Goal: Information Seeking & Learning: Learn about a topic

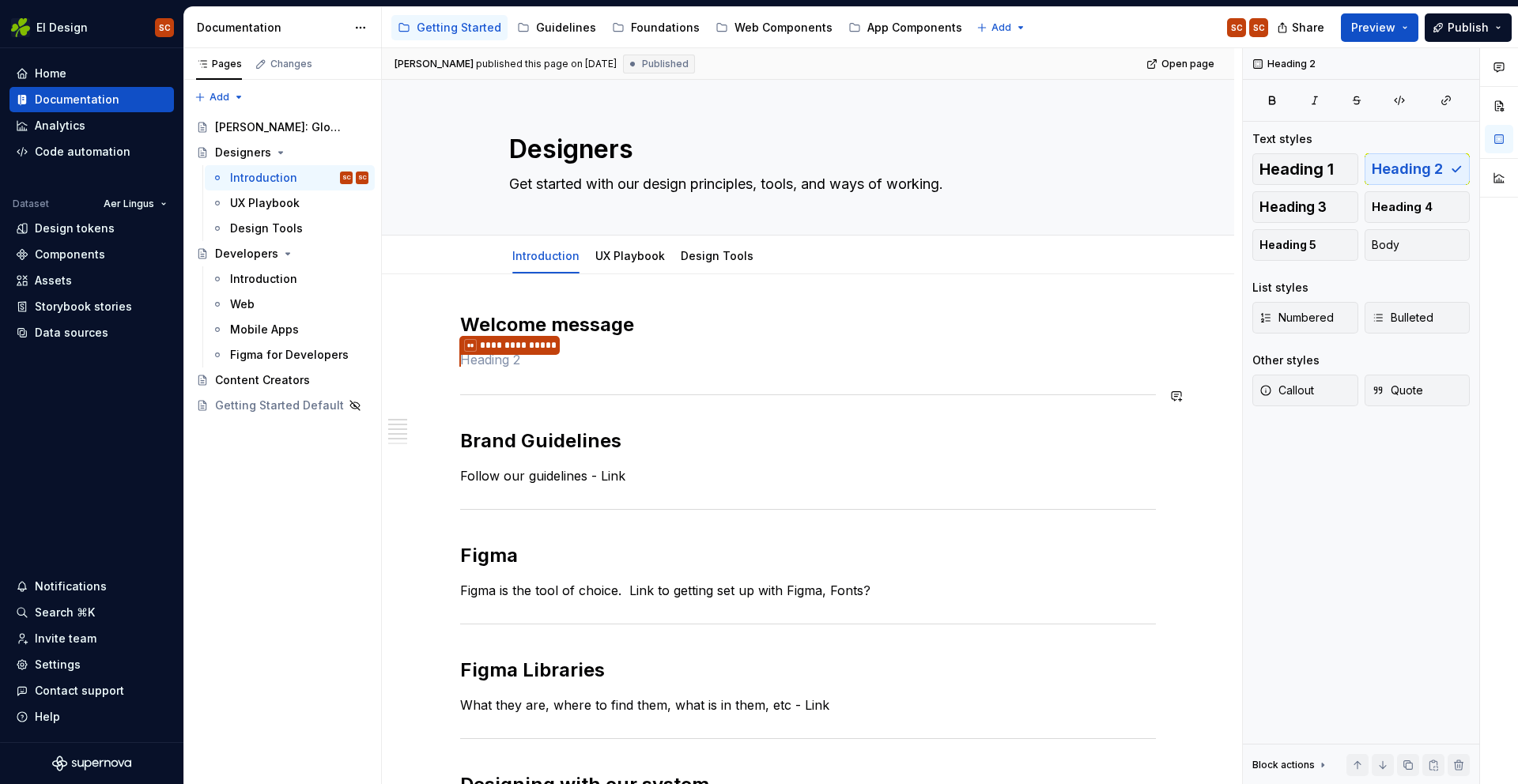
click at [596, 384] on div "**********" at bounding box center [808, 718] width 696 height 812
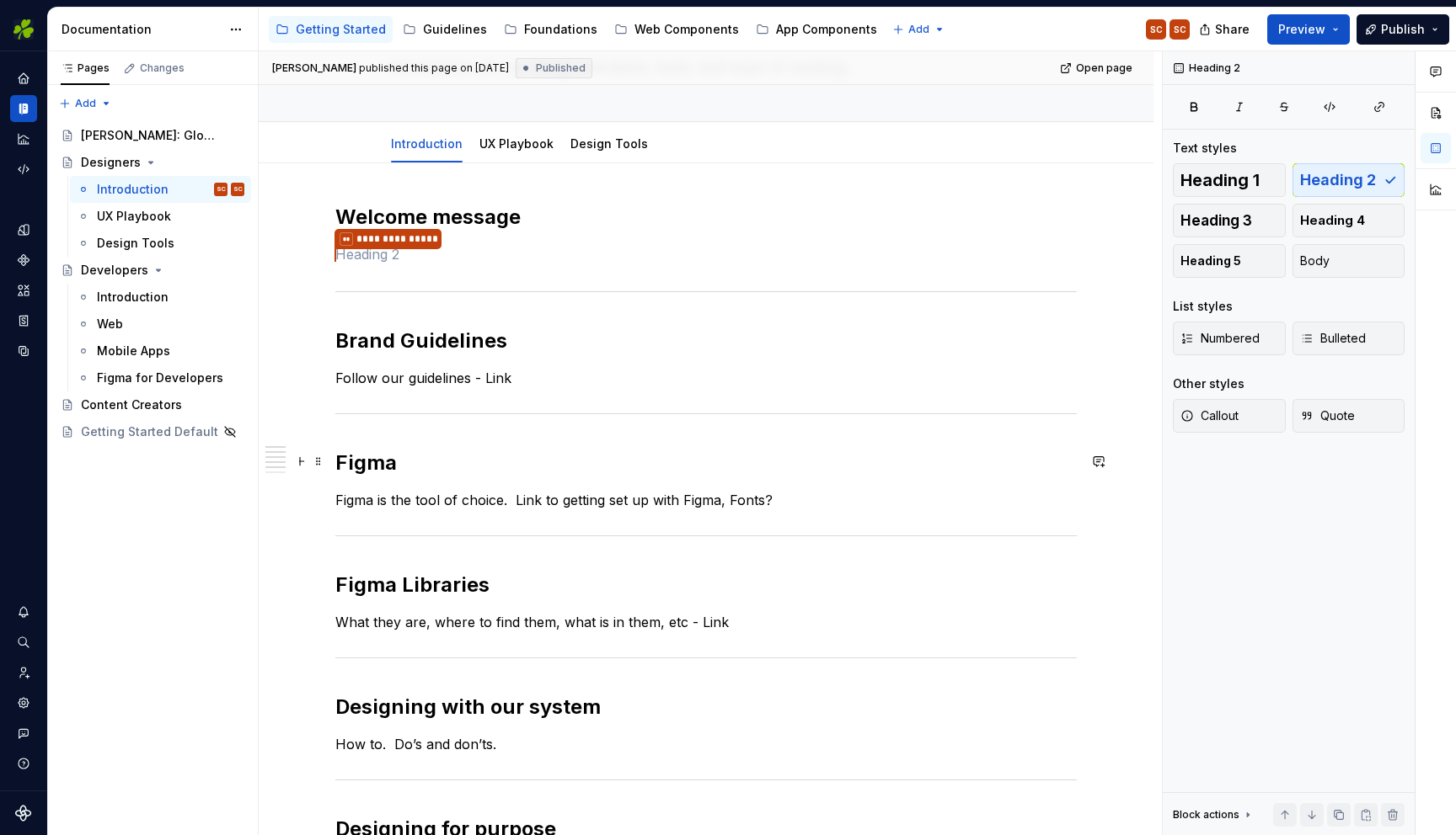
scroll to position [141, 0]
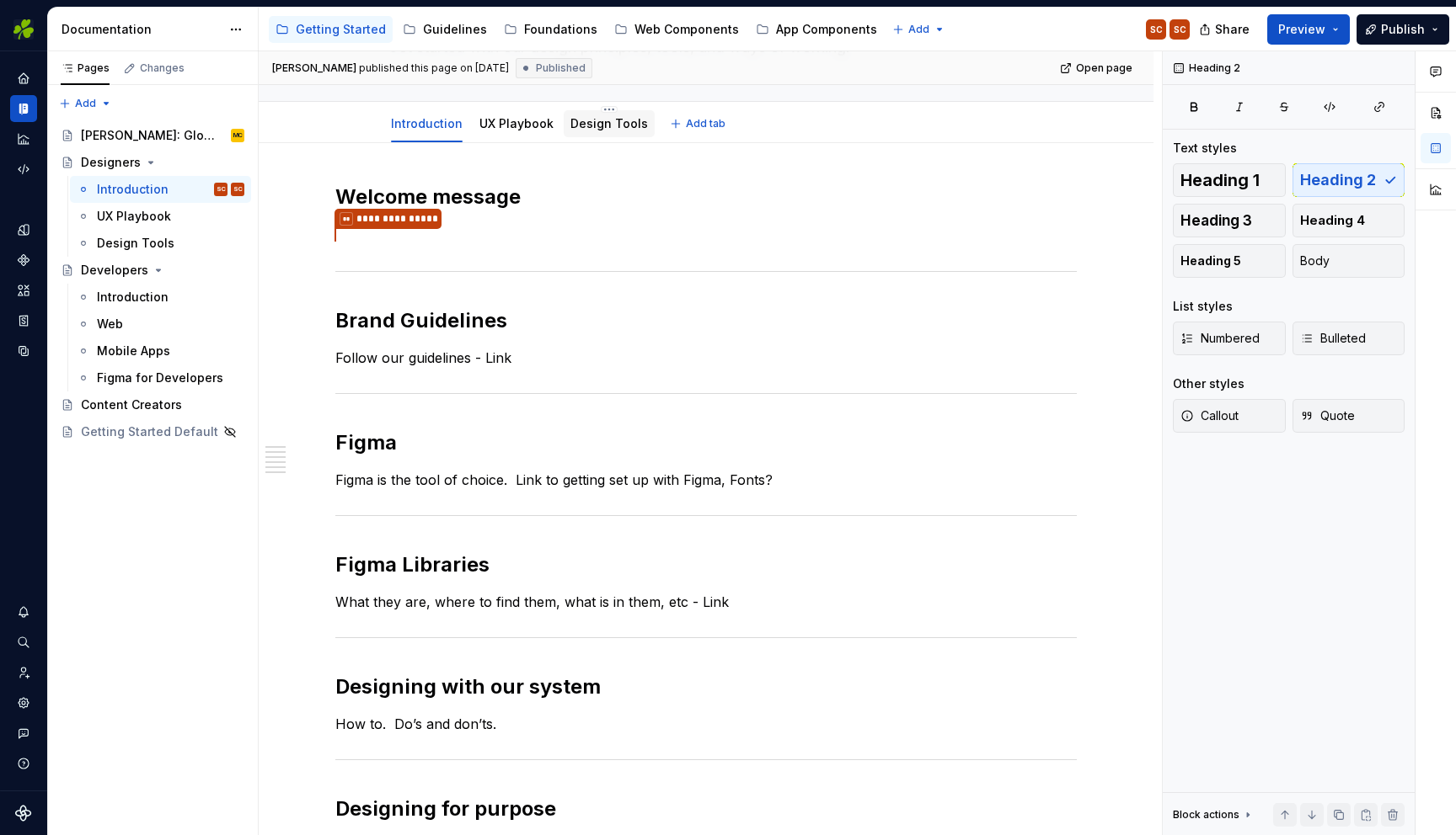
click at [599, 125] on link "Design Tools" at bounding box center [609, 123] width 78 height 15
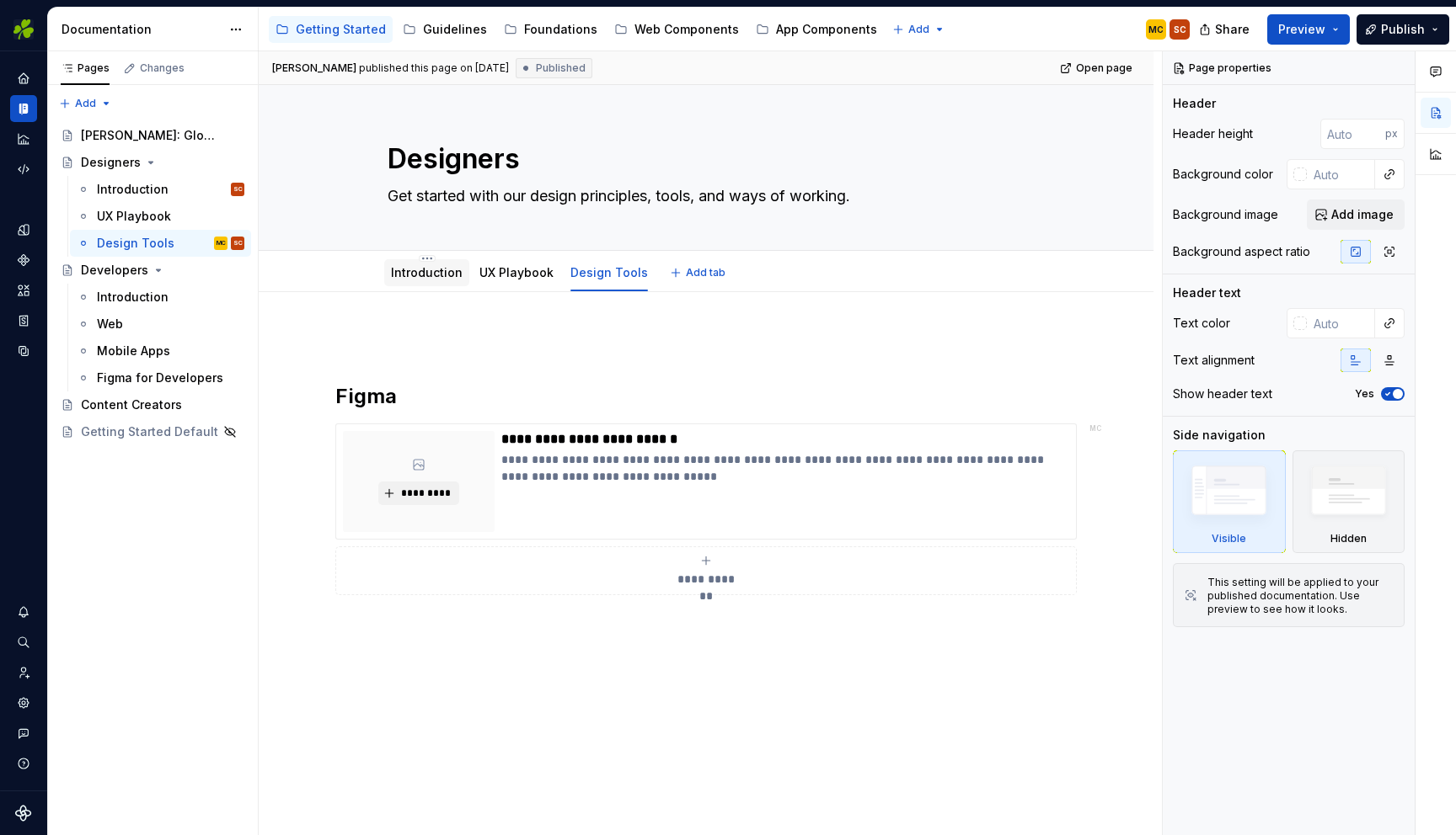
click at [419, 267] on link "Introduction" at bounding box center [427, 273] width 72 height 15
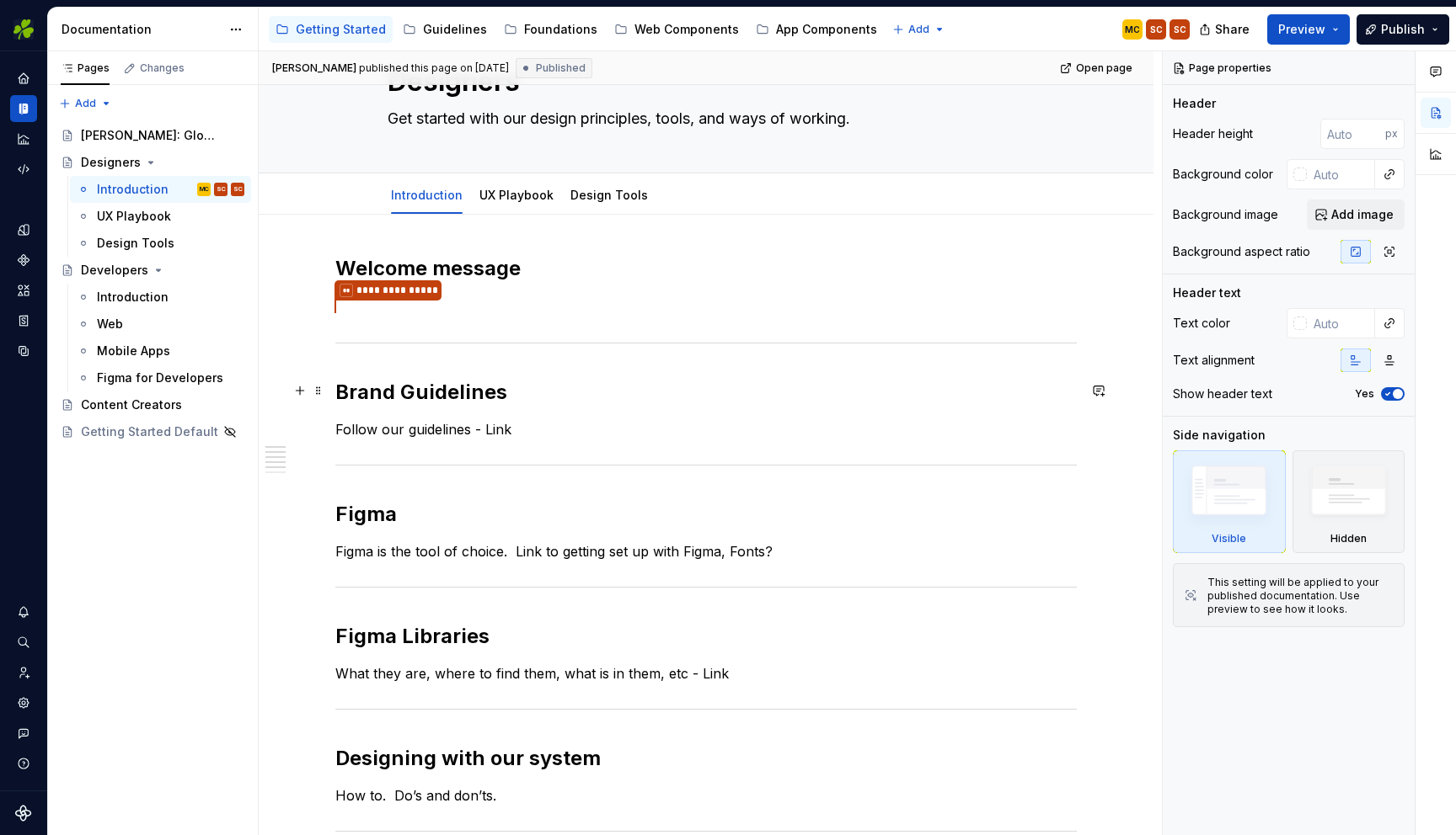
scroll to position [86, 0]
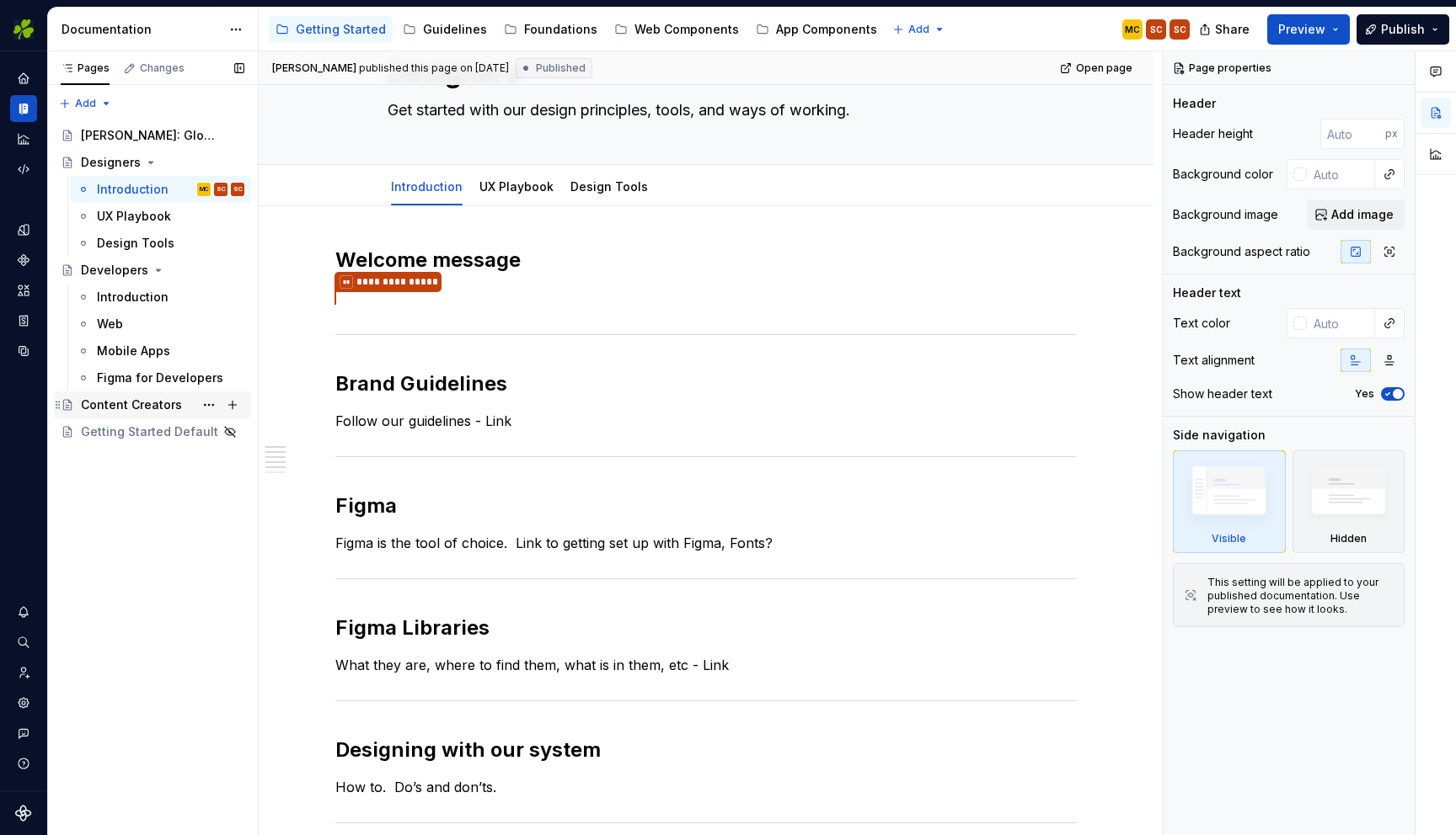
click at [124, 398] on div "Content Creators" at bounding box center [131, 404] width 101 height 16
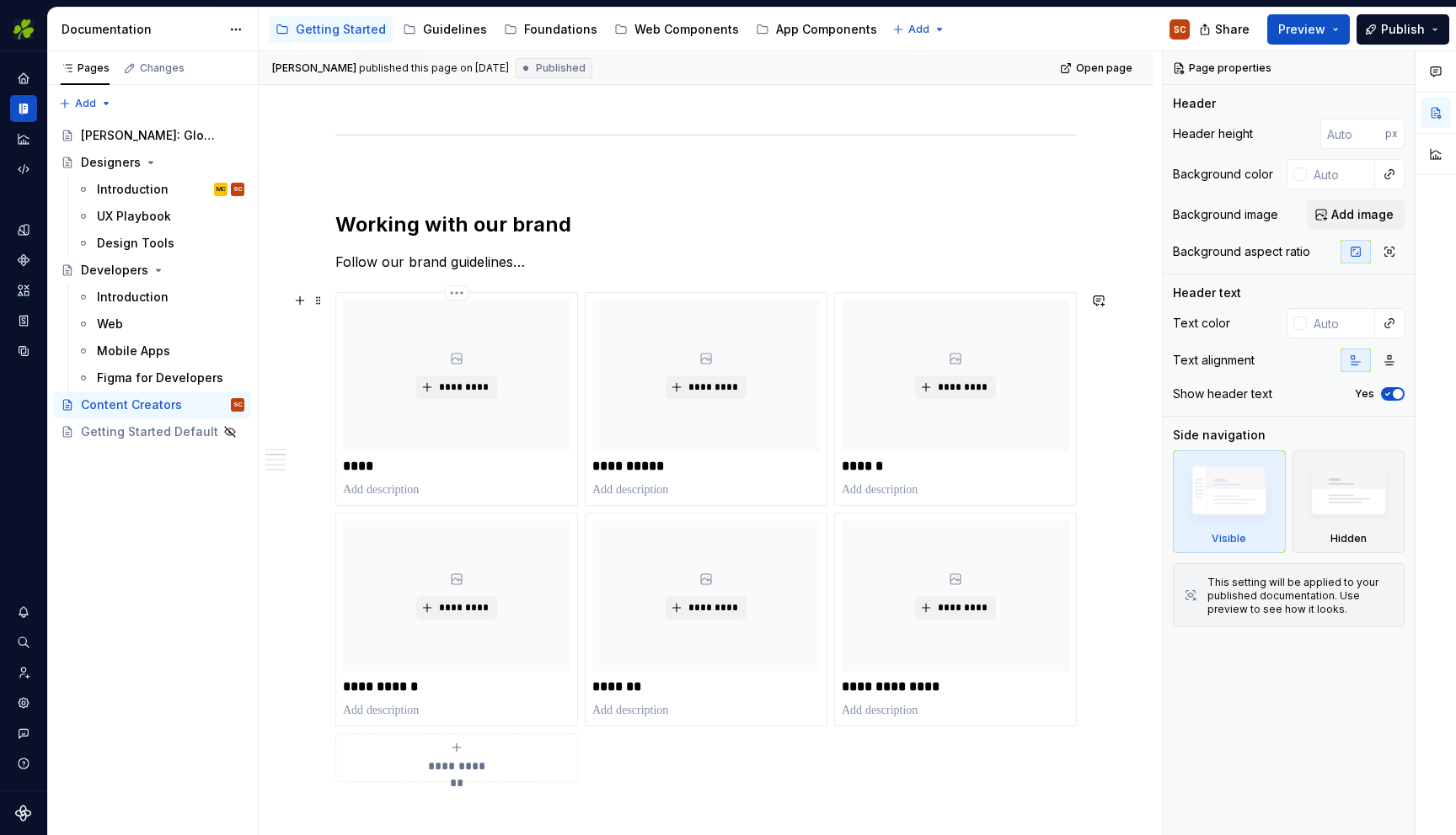
scroll to position [404, 0]
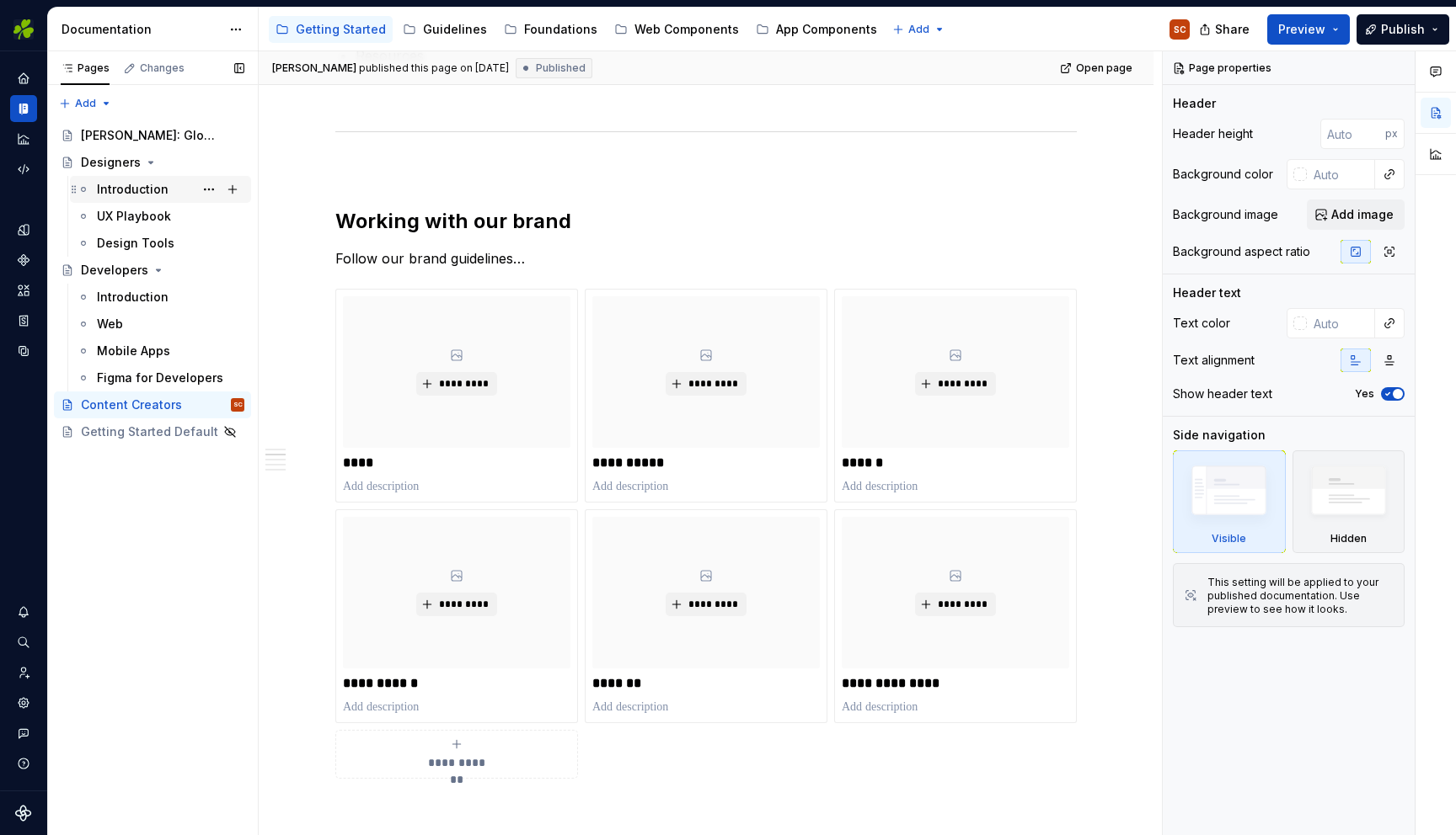
click at [100, 190] on div "Introduction" at bounding box center [132, 189] width 72 height 16
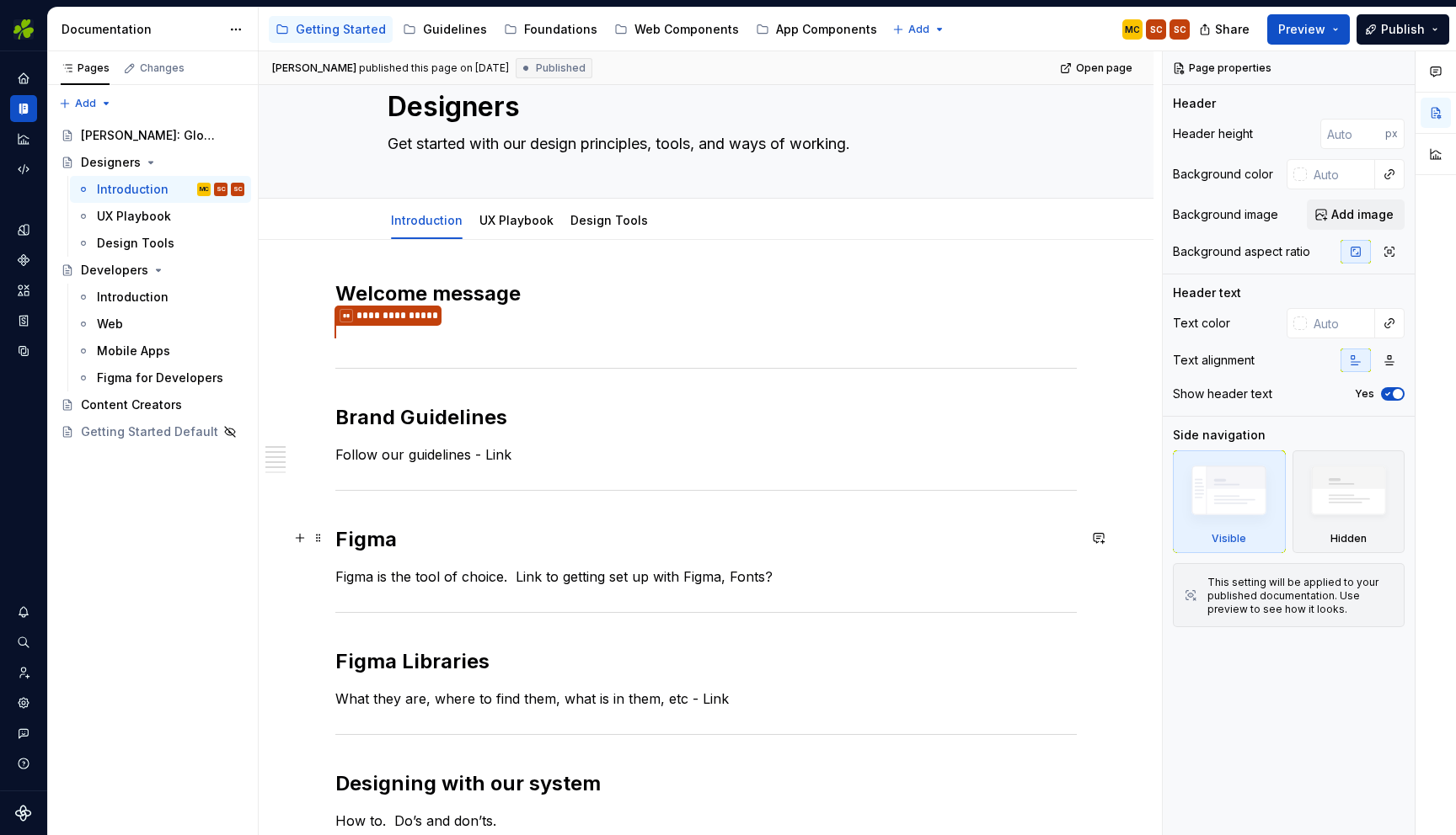
scroll to position [51, 0]
click at [453, 29] on div "Guidelines" at bounding box center [455, 29] width 64 height 16
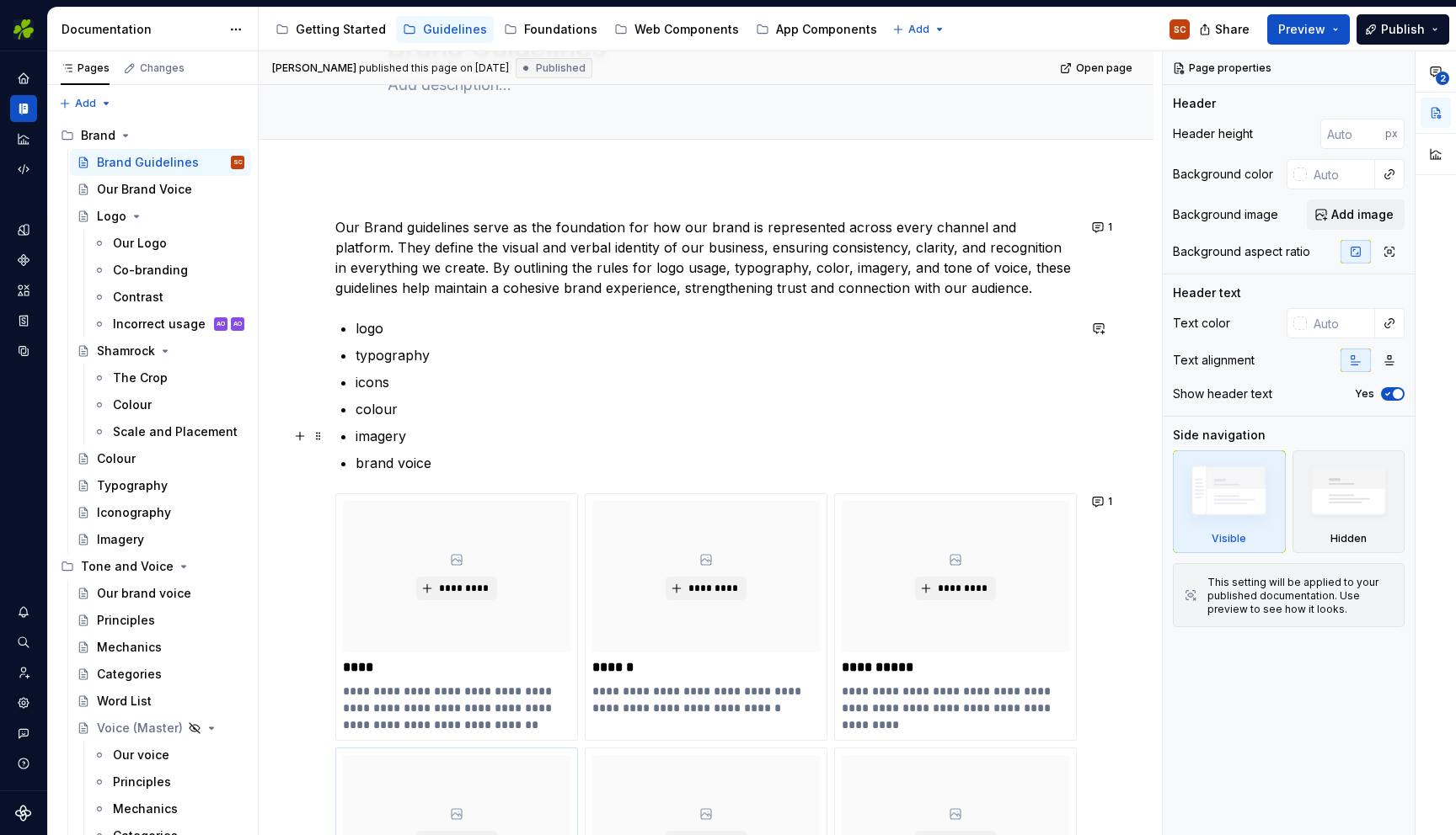
scroll to position [109, 0]
click at [560, 25] on div "Foundations" at bounding box center [560, 29] width 74 height 16
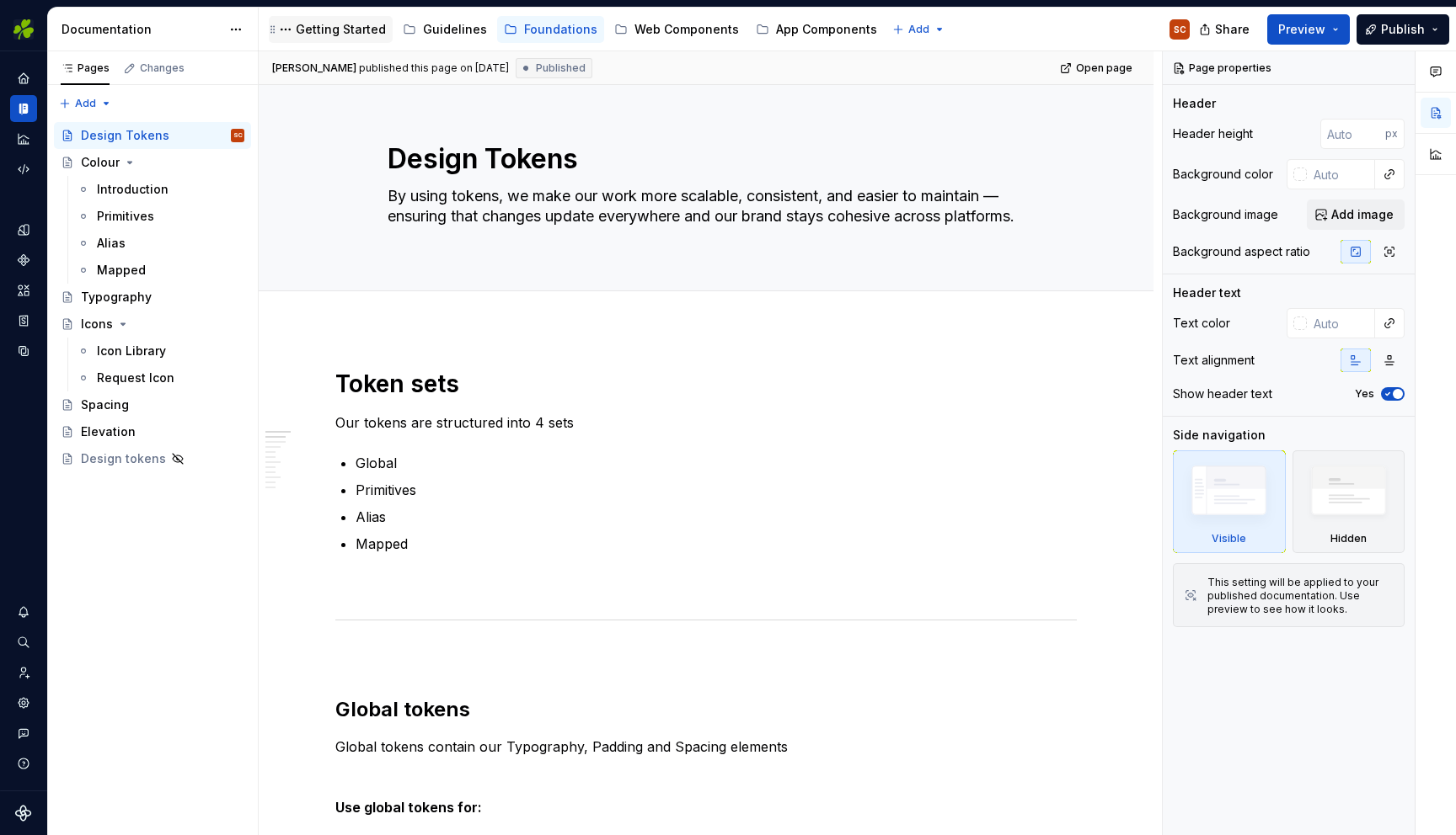
click at [336, 29] on div "Getting Started" at bounding box center [341, 29] width 90 height 16
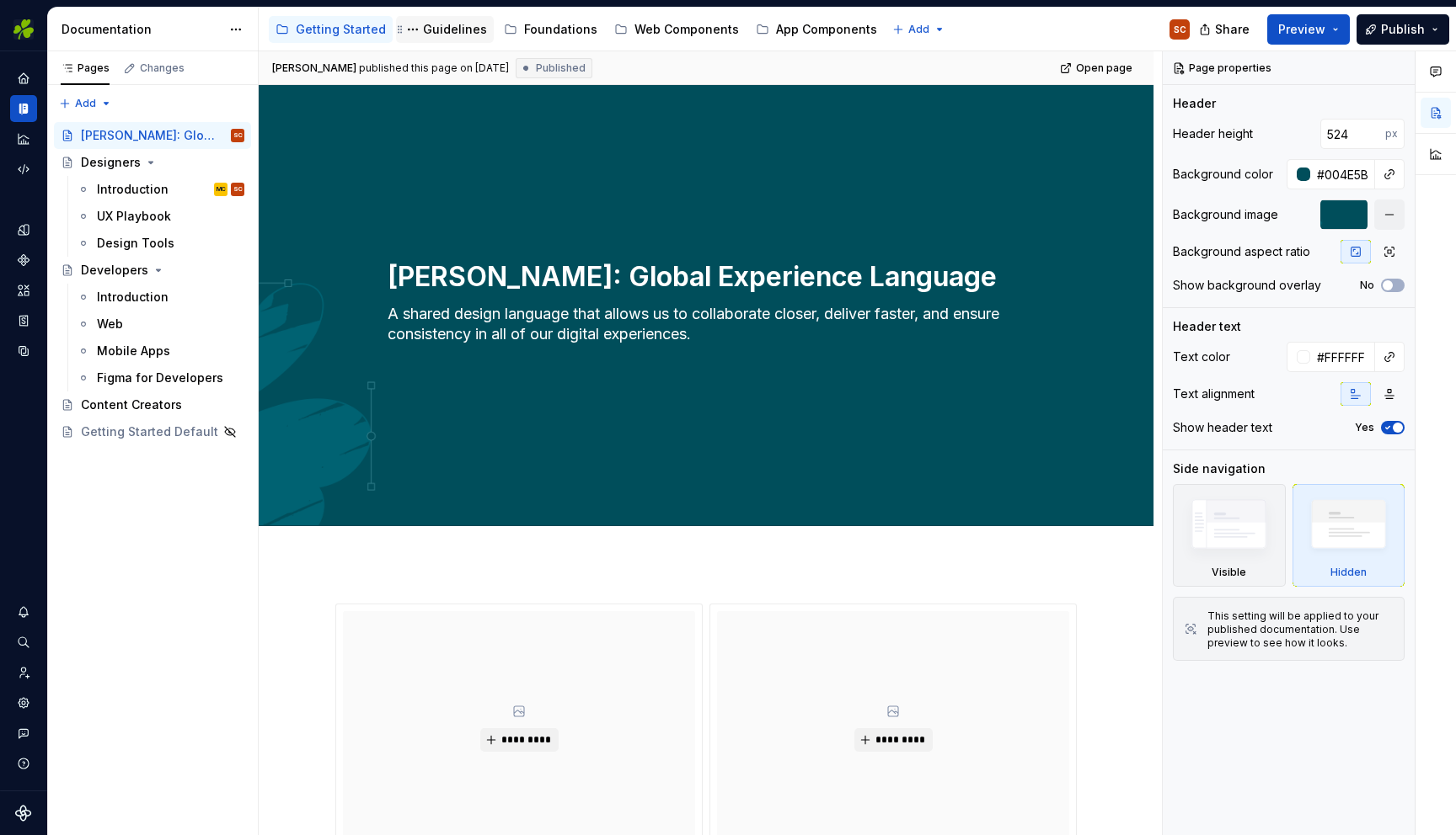
click at [456, 33] on div "Guidelines" at bounding box center [455, 29] width 64 height 16
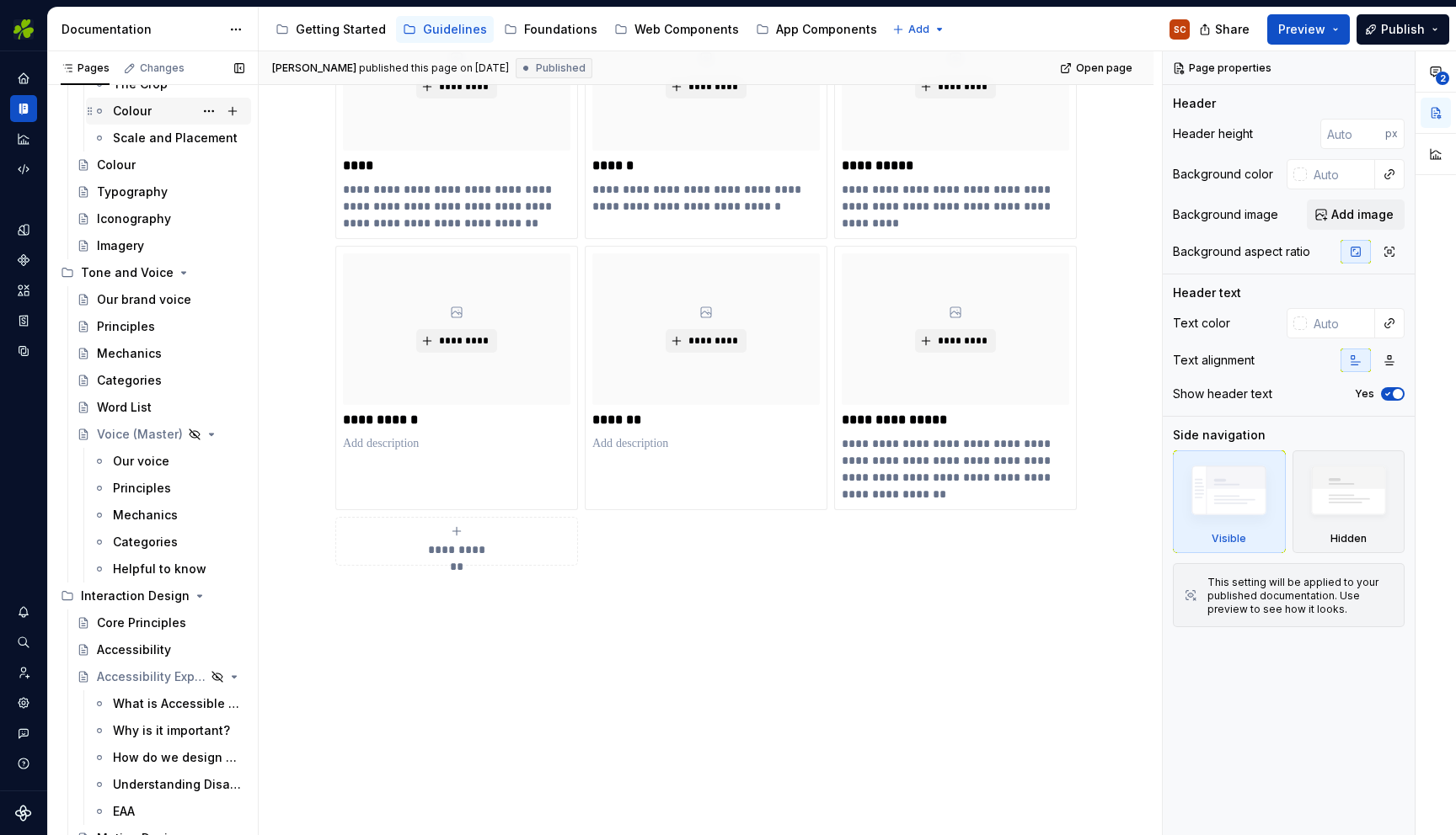
scroll to position [306, 0]
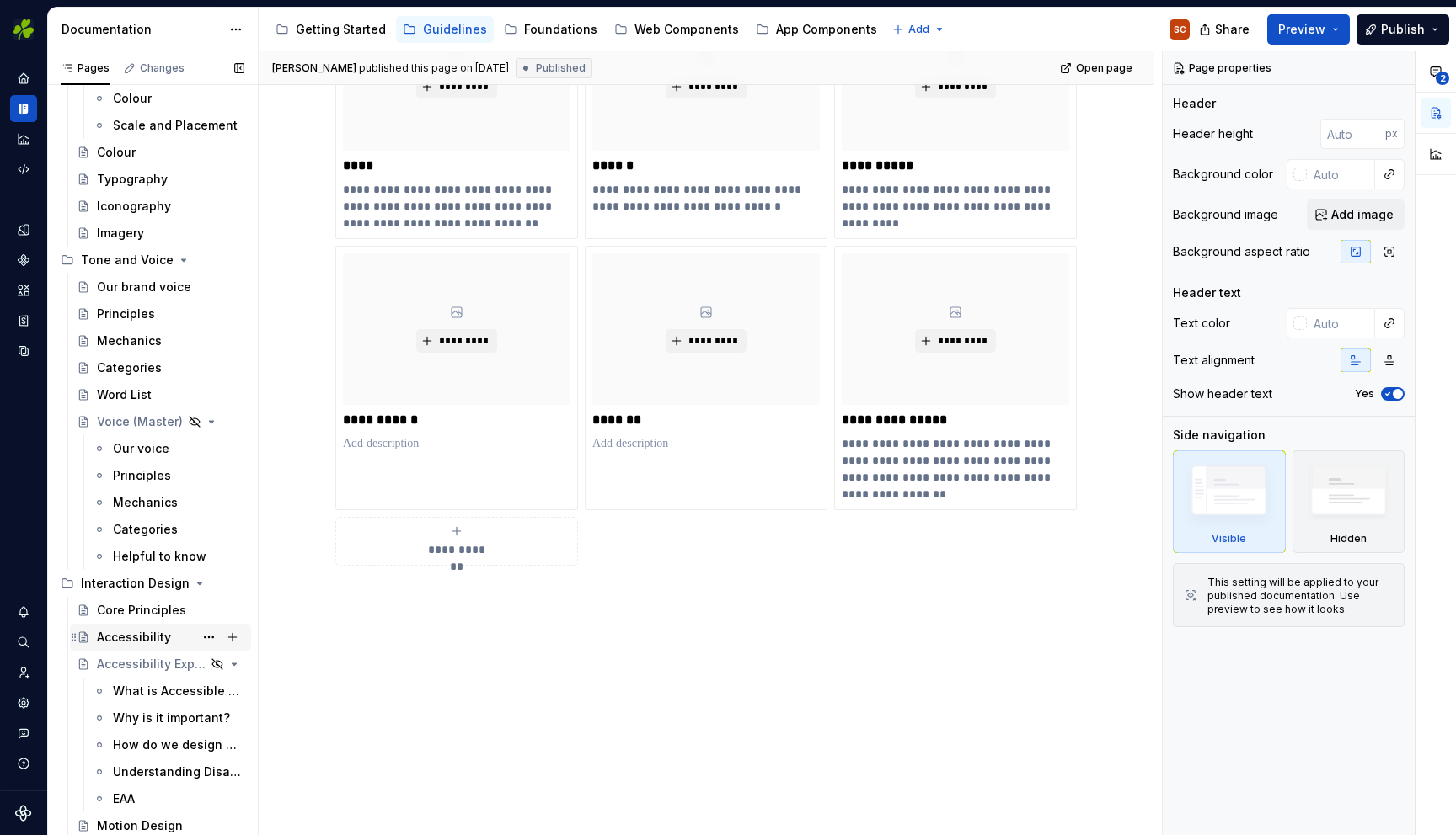
click at [126, 635] on div "Accessibility" at bounding box center [134, 637] width 74 height 16
type textarea "*"
